Goal: Check status: Check status

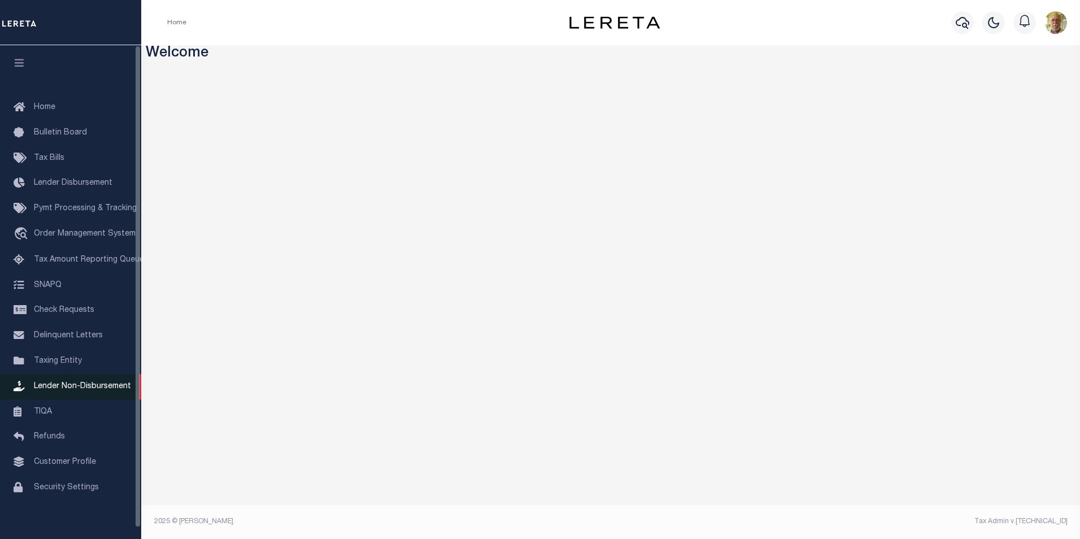
click at [85, 386] on link "Lender Non-Disbursement" at bounding box center [70, 386] width 141 height 25
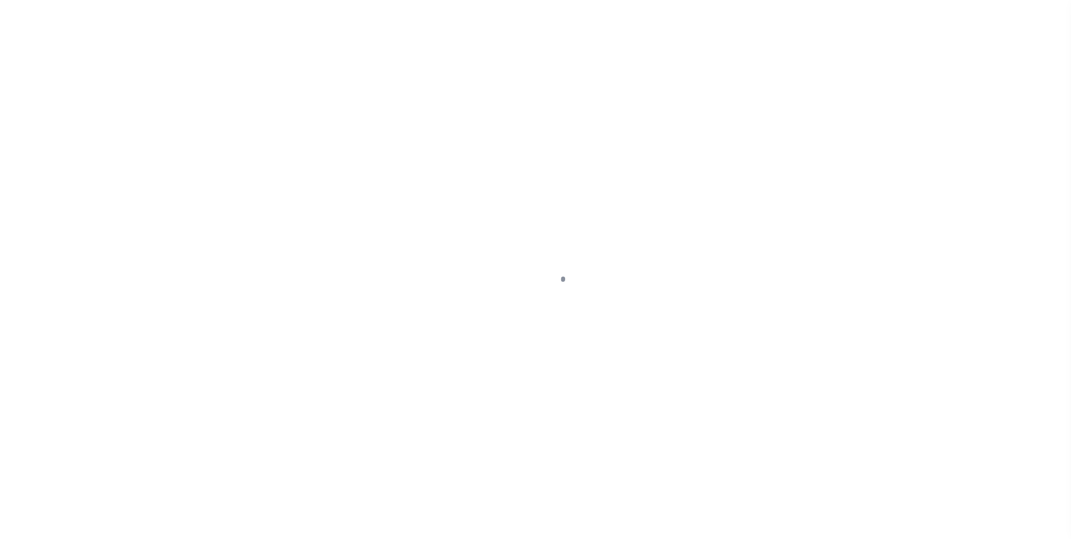
select select
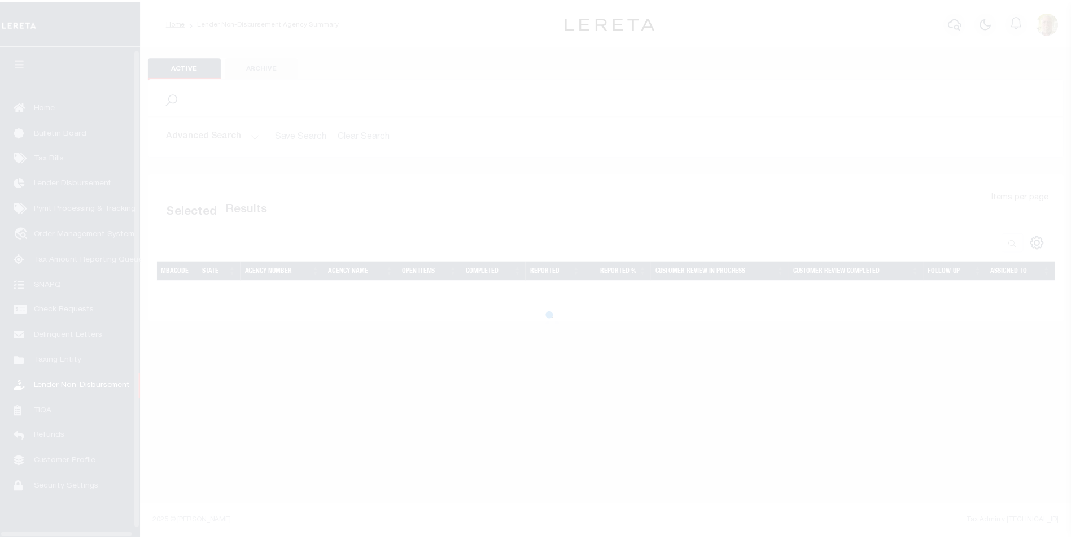
scroll to position [11, 0]
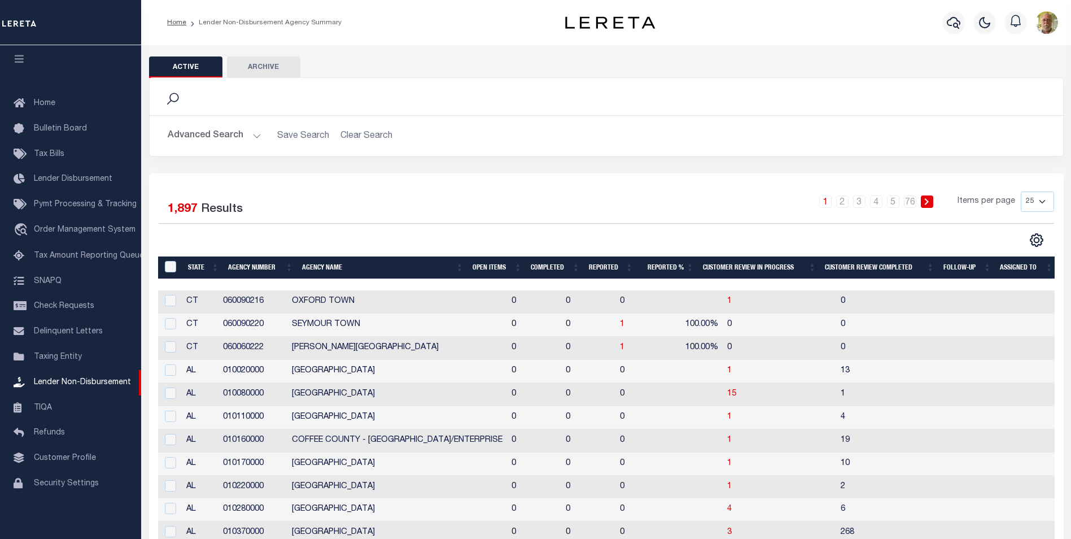
click at [257, 137] on button "Advanced Search" at bounding box center [215, 136] width 94 height 22
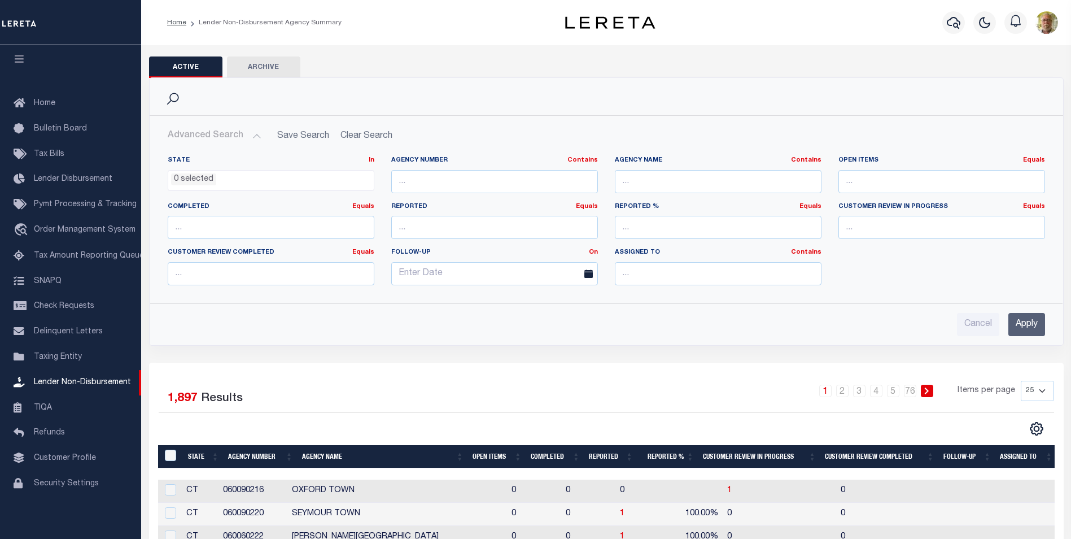
click at [1028, 324] on input "Apply" at bounding box center [1026, 324] width 37 height 23
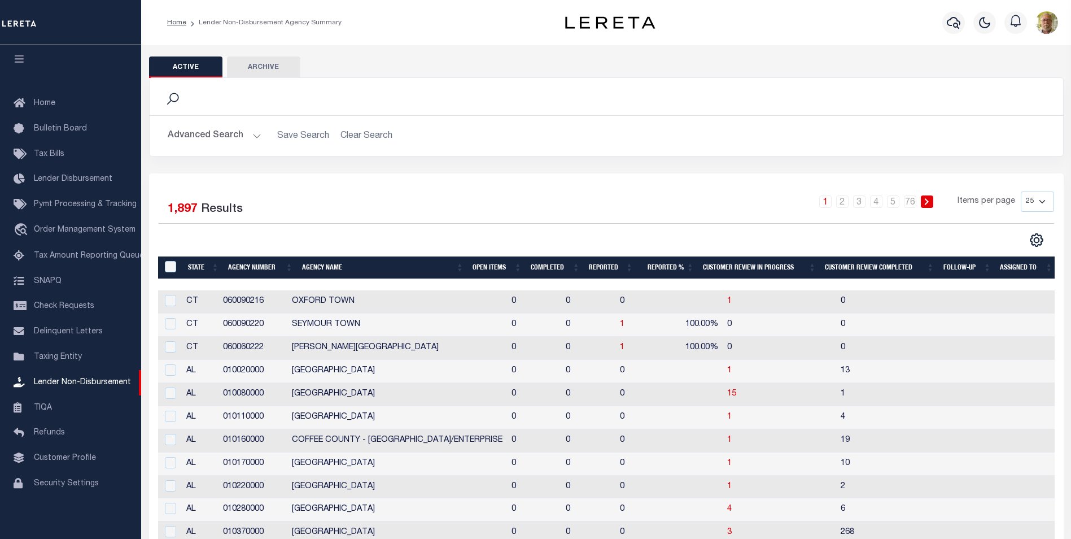
click at [496, 265] on th "Open Items" at bounding box center [497, 267] width 58 height 23
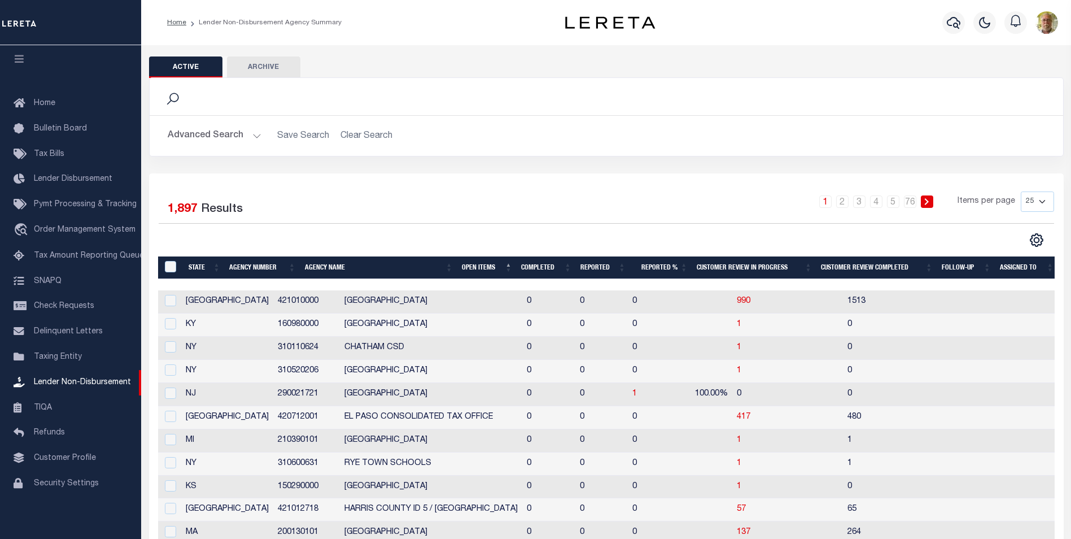
click at [493, 266] on th "Open Items" at bounding box center [486, 267] width 59 height 23
